Goal: Transaction & Acquisition: Purchase product/service

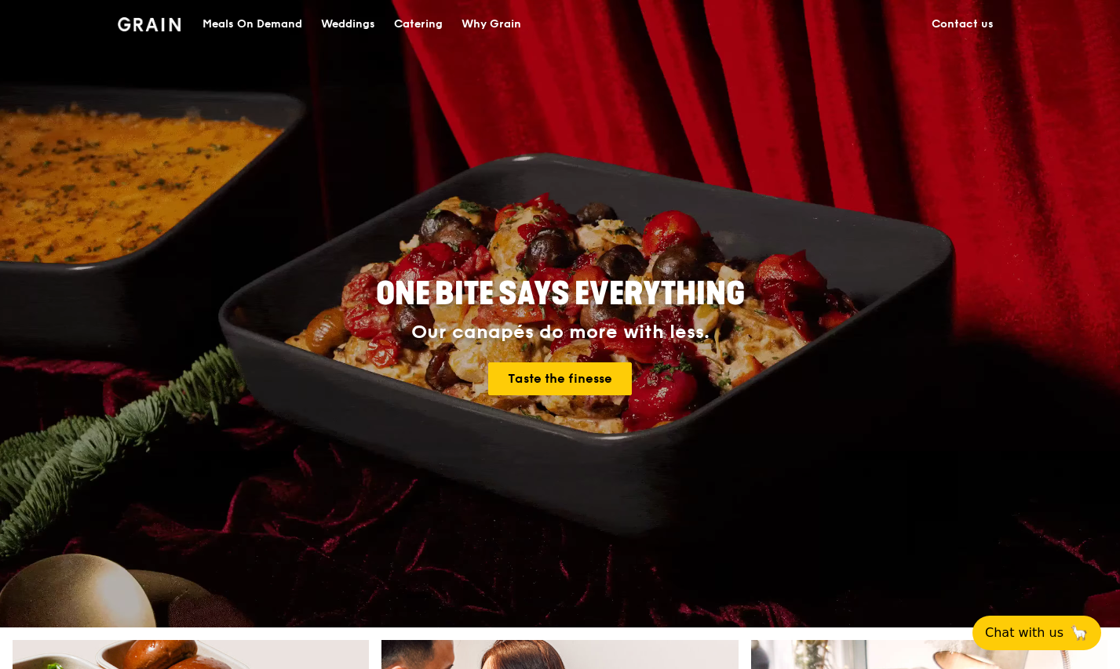
click at [276, 29] on div "Meals On Demand" at bounding box center [252, 24] width 100 height 47
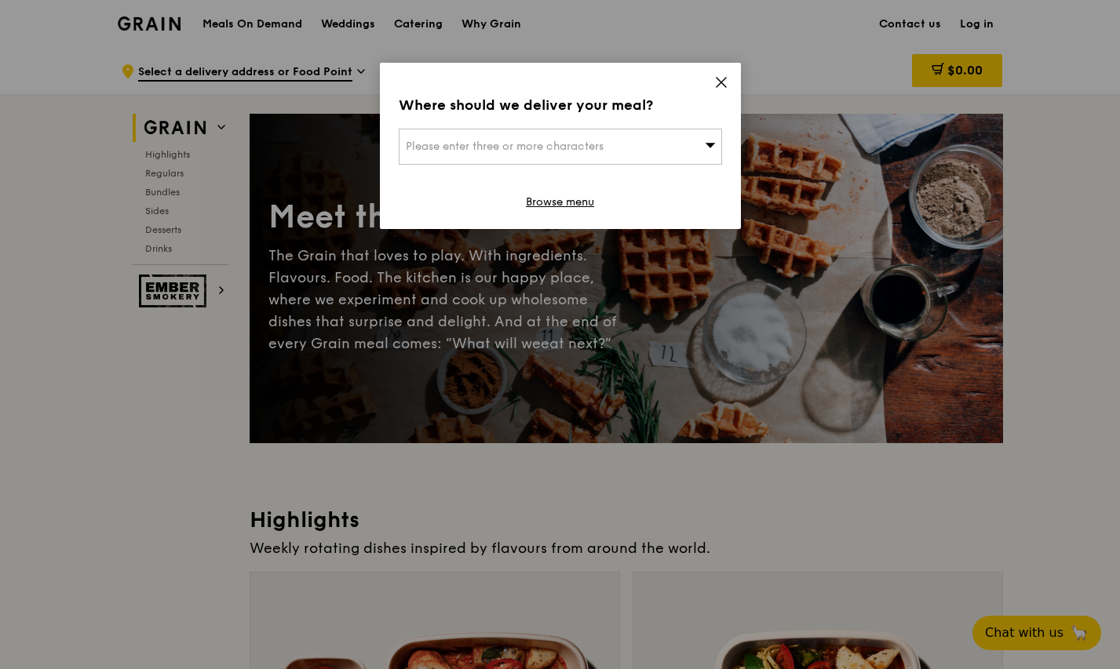
click at [720, 146] on div "Please enter three or more characters" at bounding box center [560, 147] width 323 height 36
click at [720, 146] on input "search" at bounding box center [560, 146] width 322 height 35
click at [662, 137] on input "search" at bounding box center [560, 146] width 322 height 35
type input "178879"
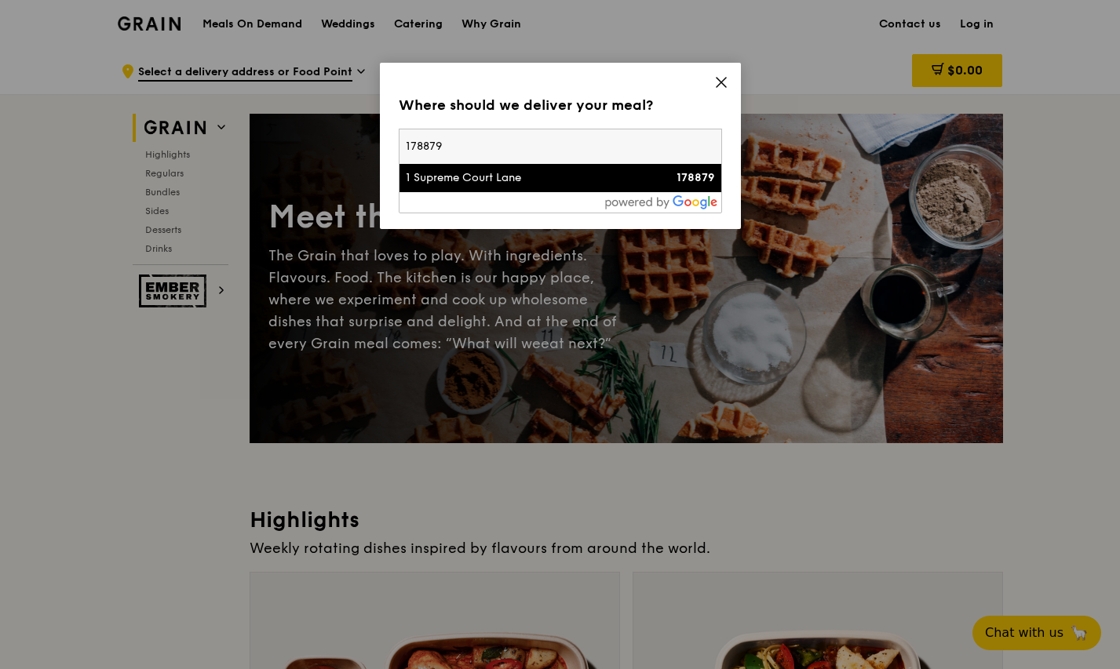
click at [560, 179] on div "1 Supreme Court Lane" at bounding box center [522, 178] width 232 height 16
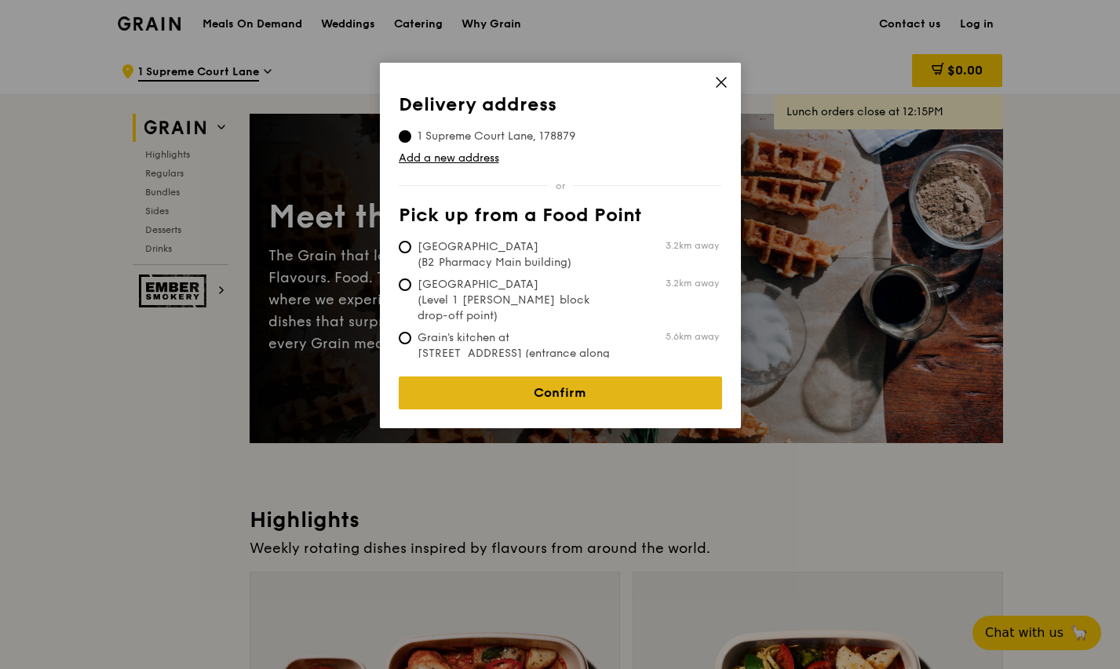
click at [574, 379] on link "Confirm" at bounding box center [560, 393] width 323 height 33
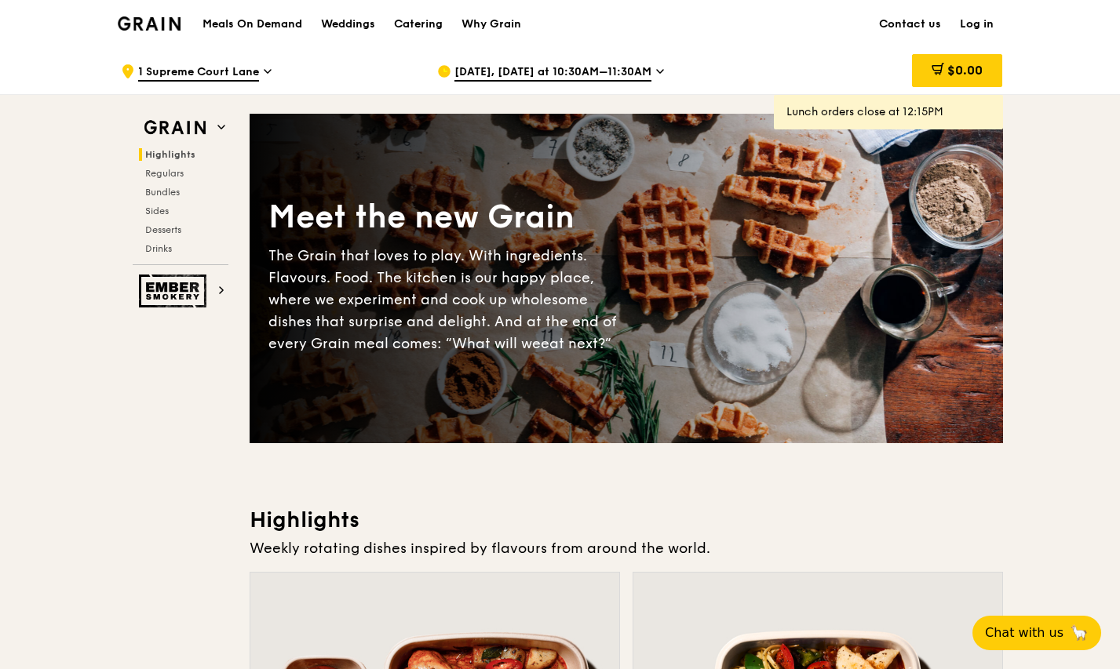
click at [656, 71] on icon at bounding box center [660, 71] width 8 height 14
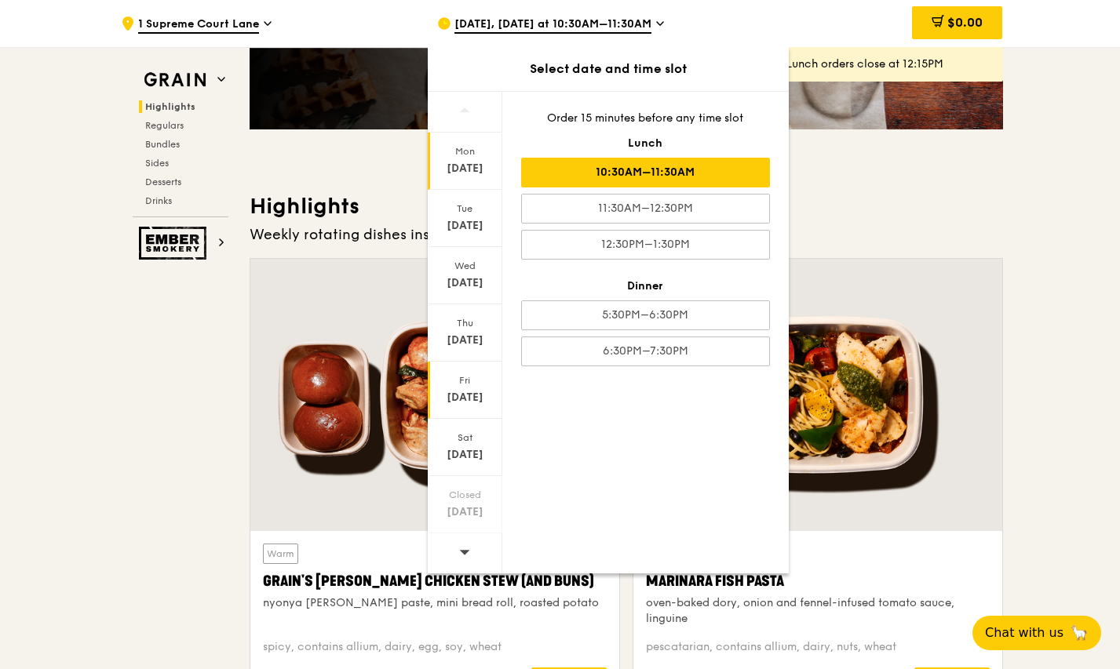
scroll to position [314, 0]
click at [463, 548] on icon at bounding box center [464, 552] width 11 height 12
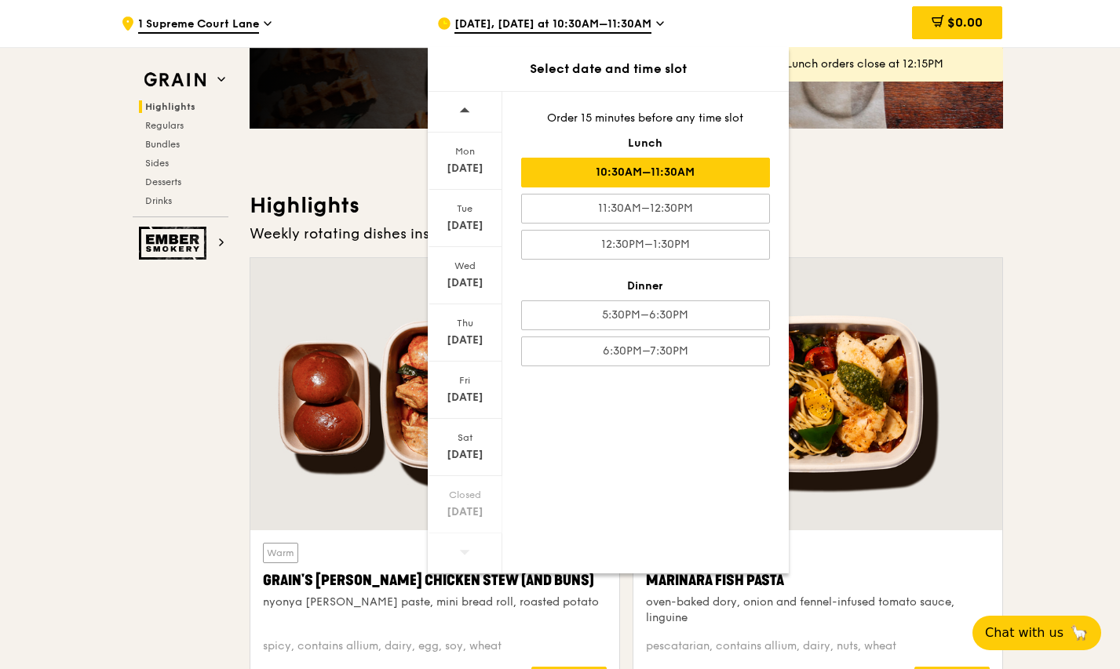
click at [463, 548] on icon at bounding box center [464, 552] width 11 height 12
click at [464, 560] on span at bounding box center [464, 552] width 11 height 37
click at [461, 555] on icon at bounding box center [464, 552] width 11 height 12
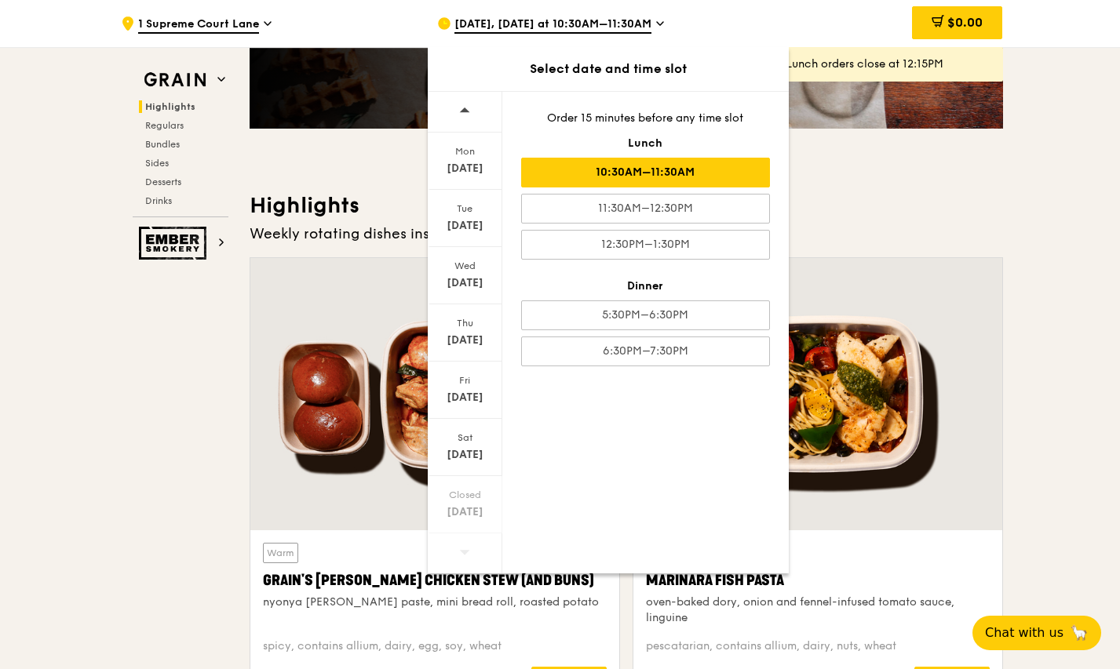
click at [461, 555] on icon at bounding box center [464, 552] width 11 height 12
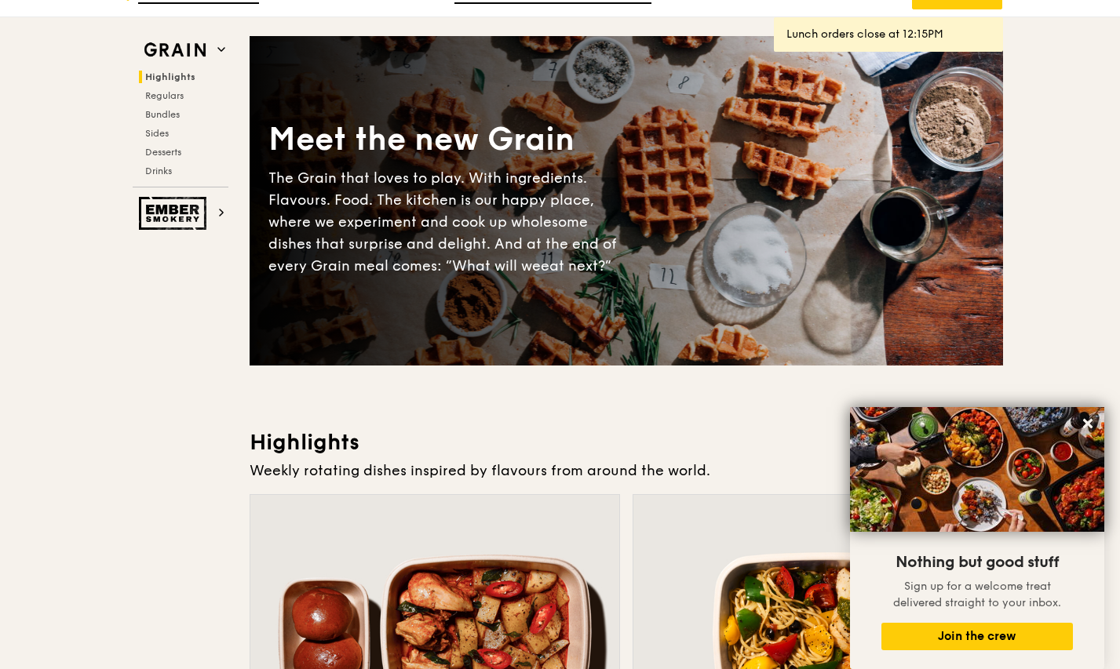
scroll to position [0, 0]
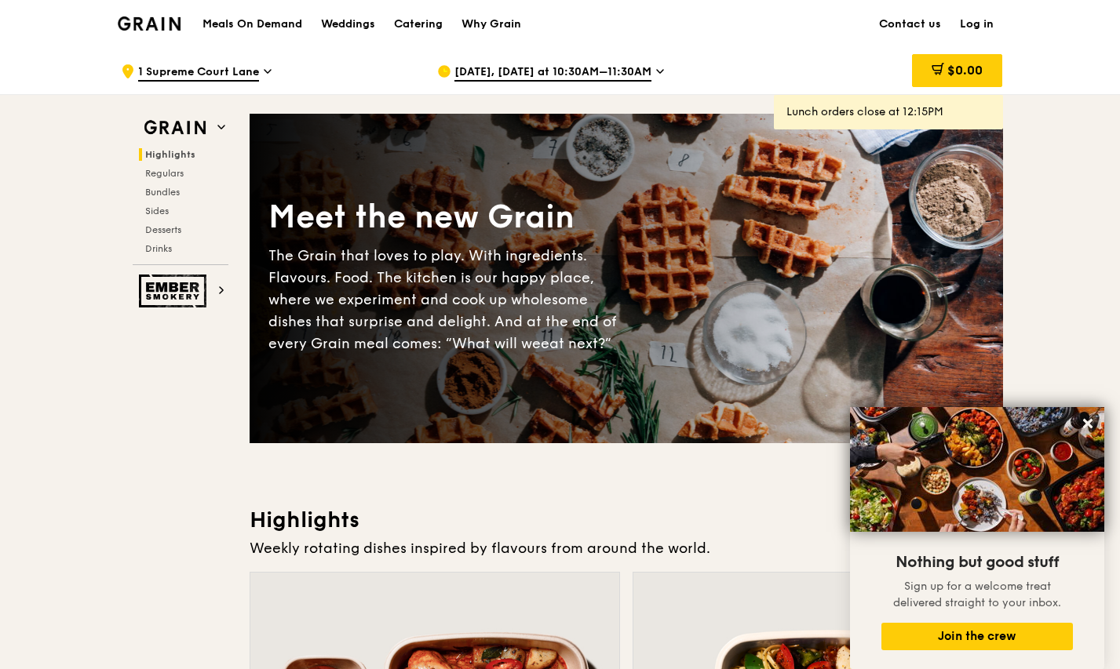
click at [267, 69] on icon at bounding box center [268, 71] width 8 height 14
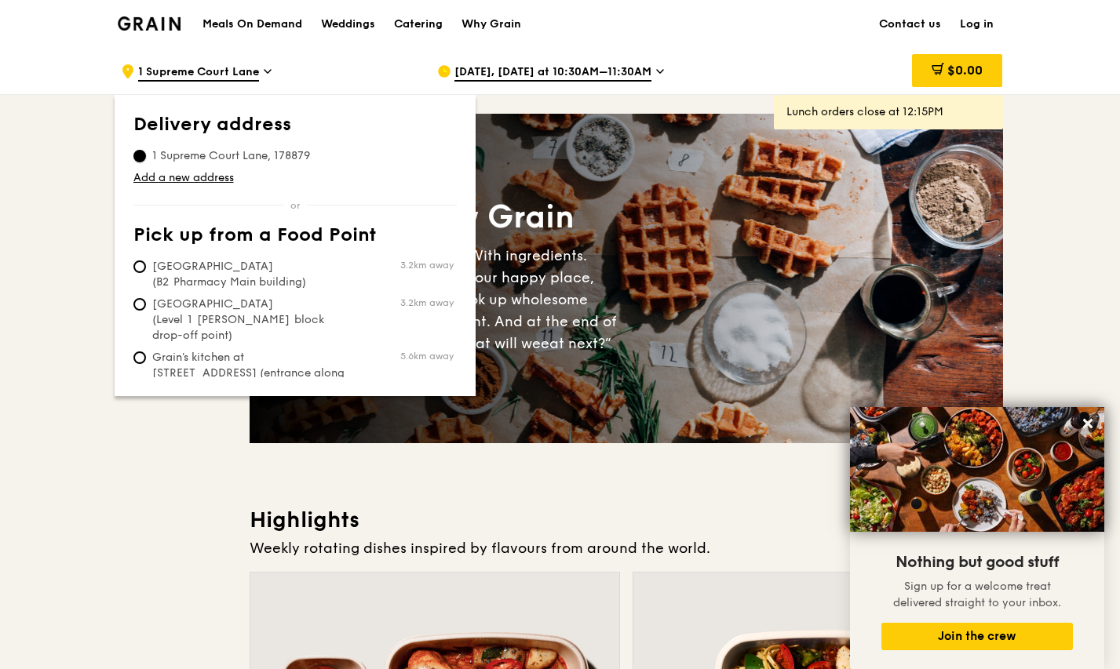
click at [135, 158] on input "1 Supreme Court Lane, 178879" at bounding box center [139, 156] width 13 height 13
click at [415, 26] on div "Catering" at bounding box center [418, 24] width 49 height 47
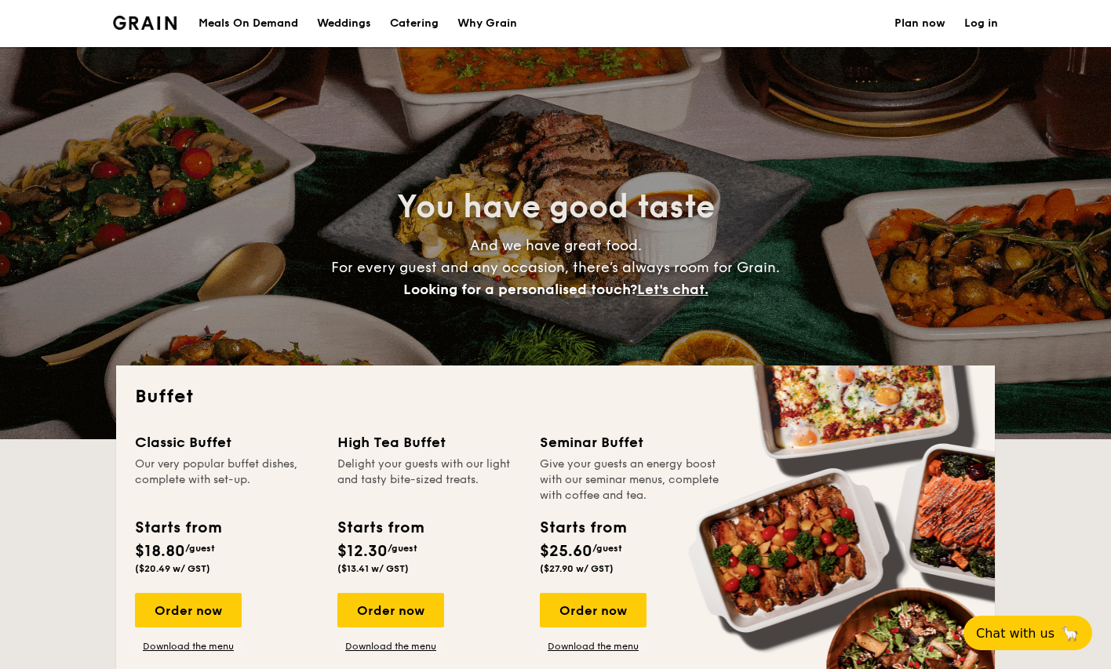
select select
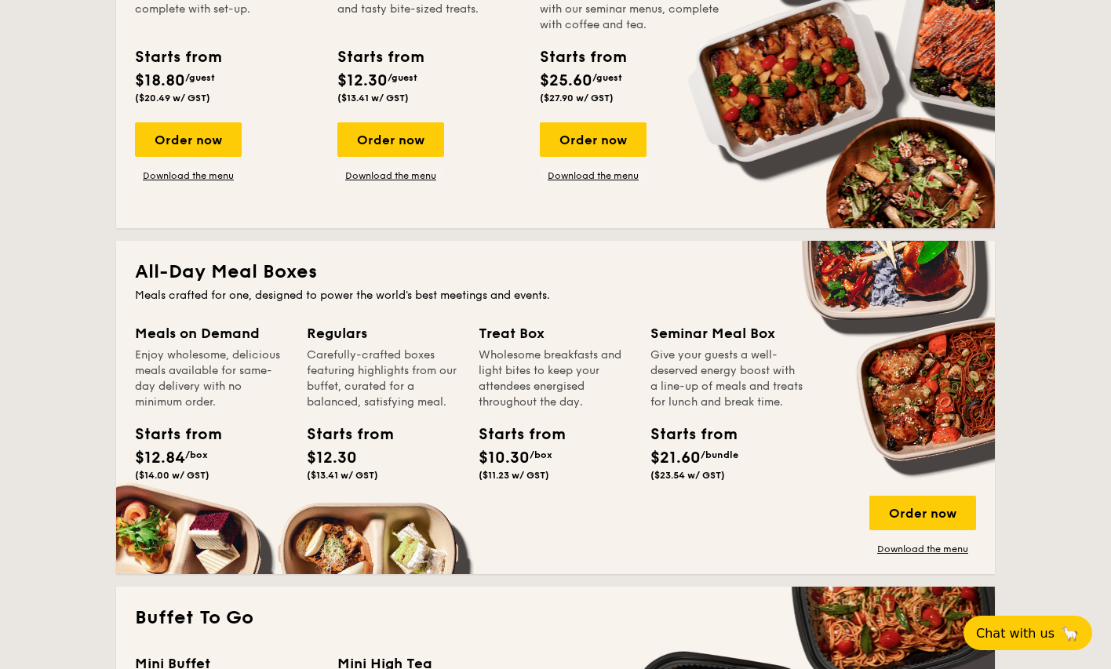
scroll to position [628, 0]
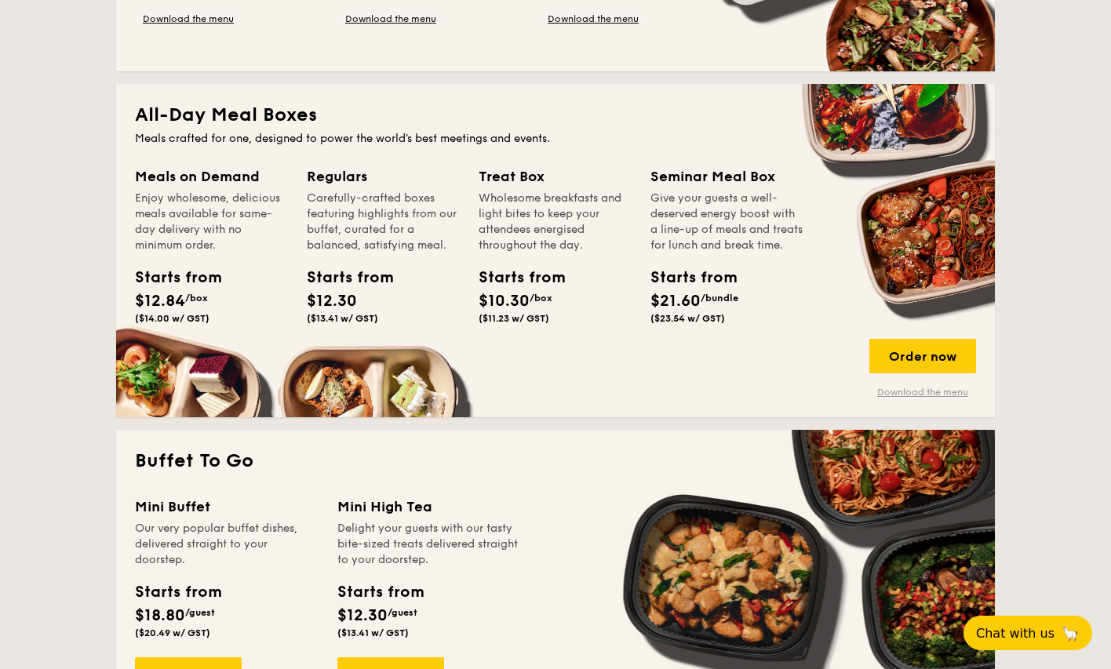
click at [950, 394] on link "Download the menu" at bounding box center [922, 392] width 107 height 13
click at [942, 363] on div "Order now" at bounding box center [922, 356] width 107 height 35
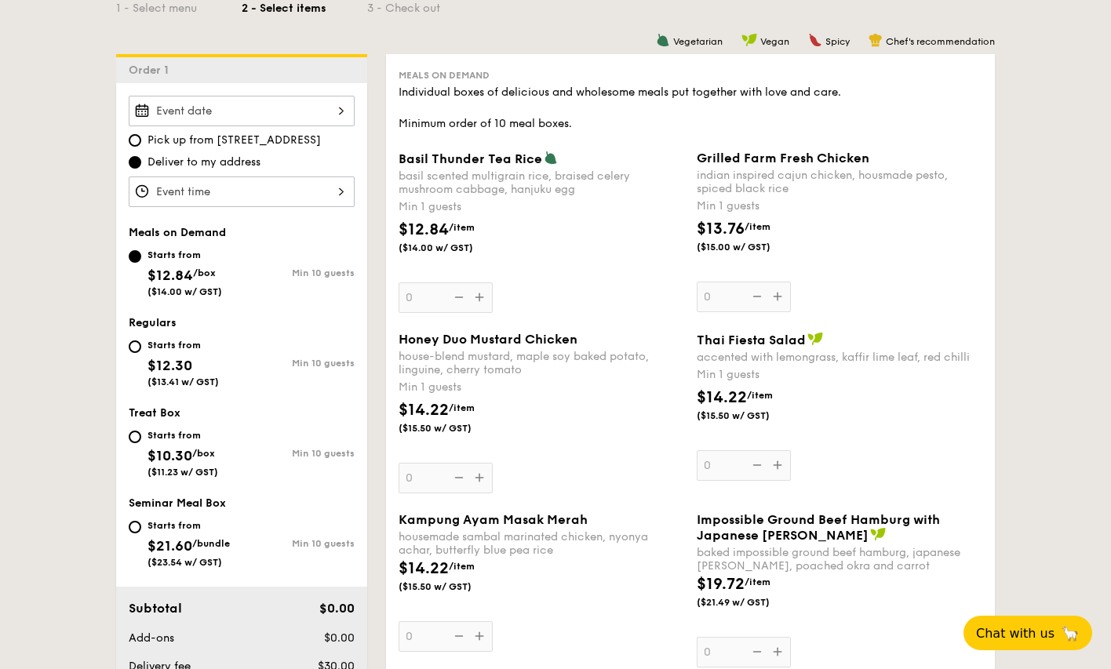
scroll to position [392, 0]
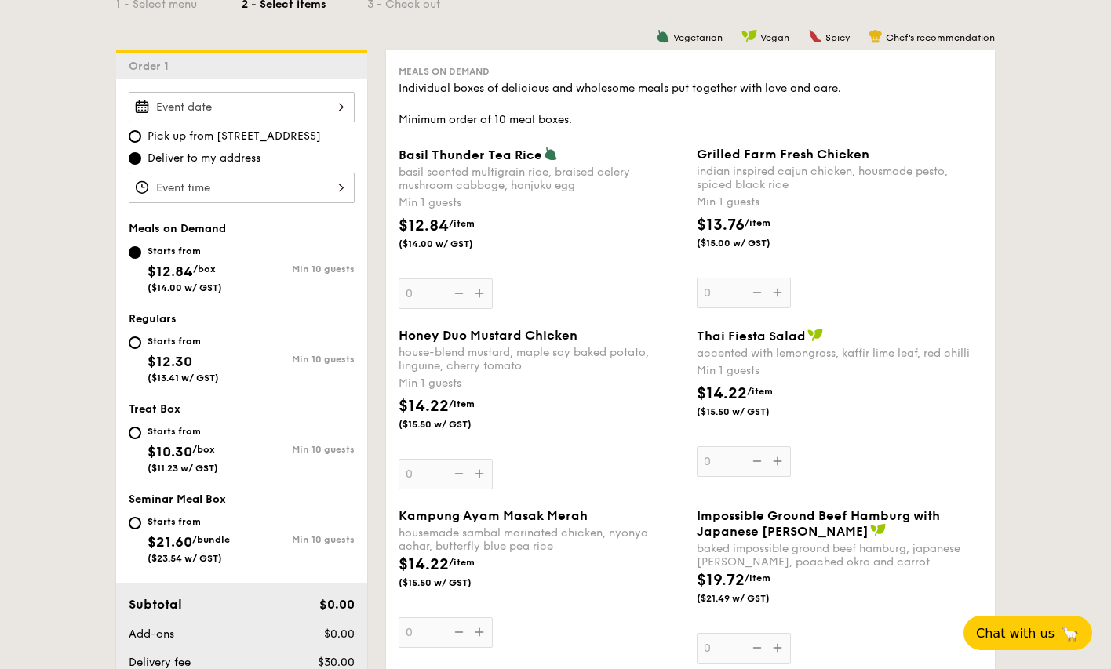
click at [337, 190] on input "Basil Thunder Tea Rice basil scented multigrain rice, braised celery mushroom c…" at bounding box center [242, 188] width 226 height 31
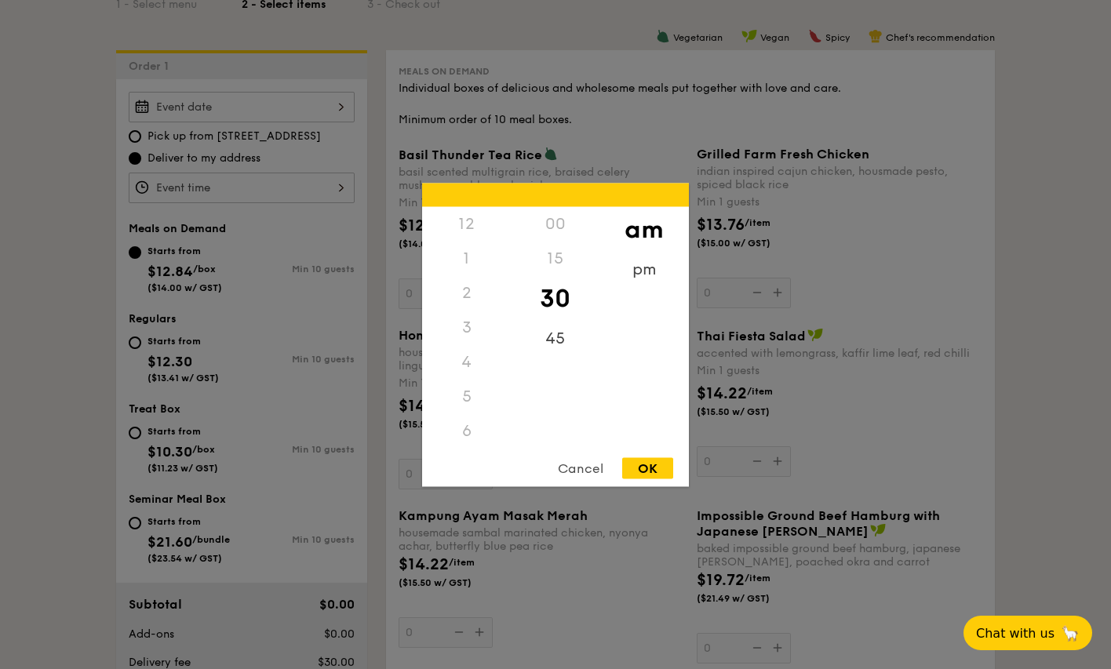
scroll to position [173, 0]
click at [585, 475] on div "Cancel" at bounding box center [580, 467] width 77 height 21
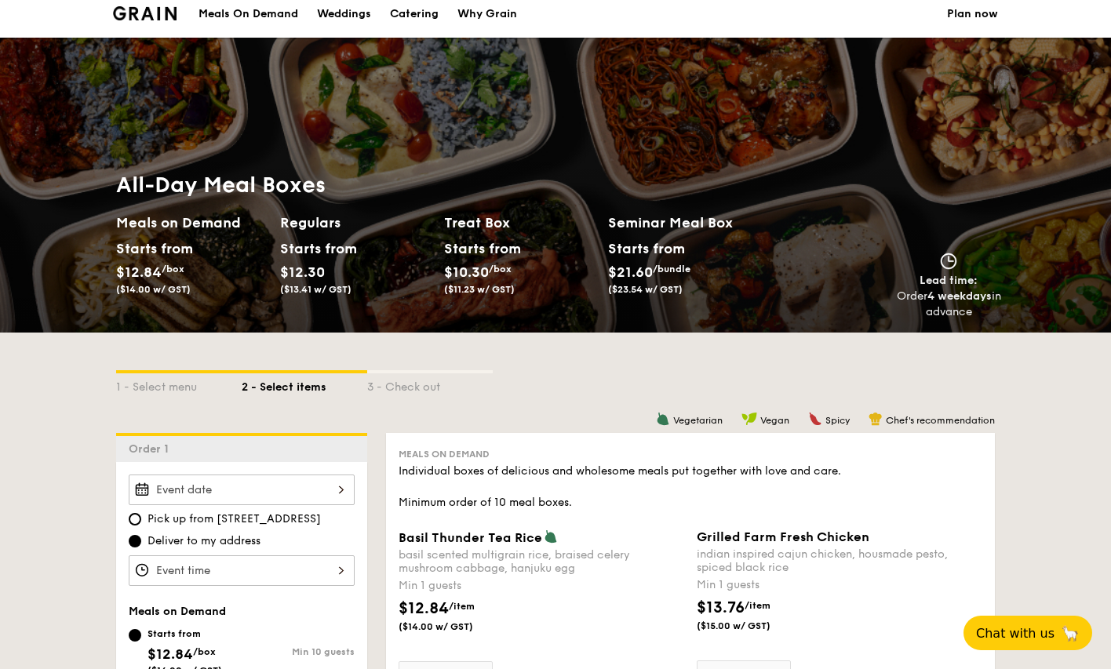
scroll to position [0, 0]
